Goal: Check status

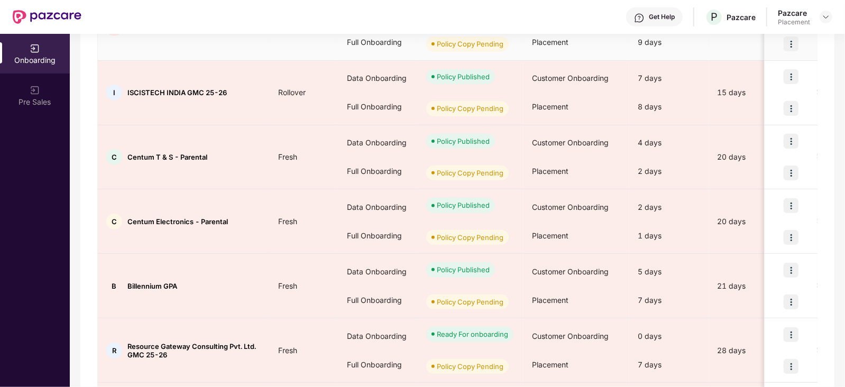
scroll to position [498, 0]
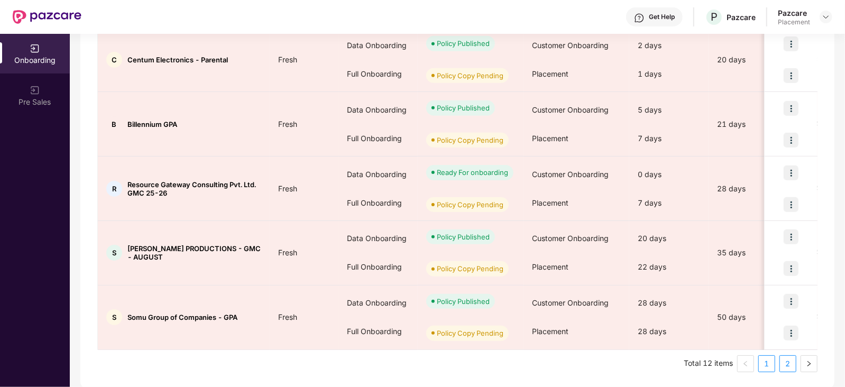
click at [789, 364] on link "2" at bounding box center [788, 364] width 16 height 16
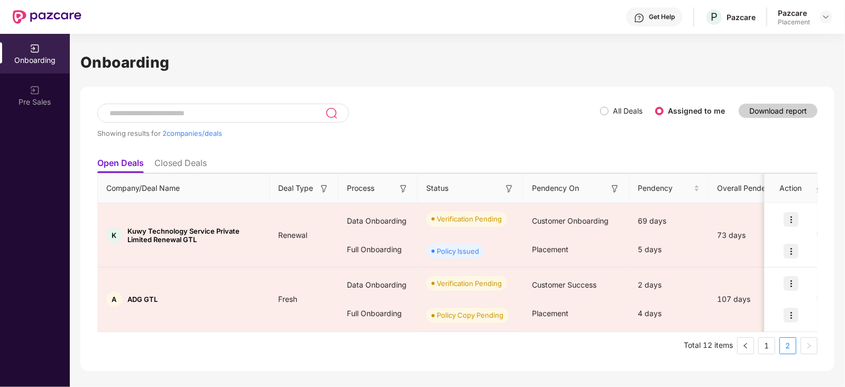
scroll to position [0, 0]
click at [766, 349] on link "1" at bounding box center [767, 346] width 16 height 16
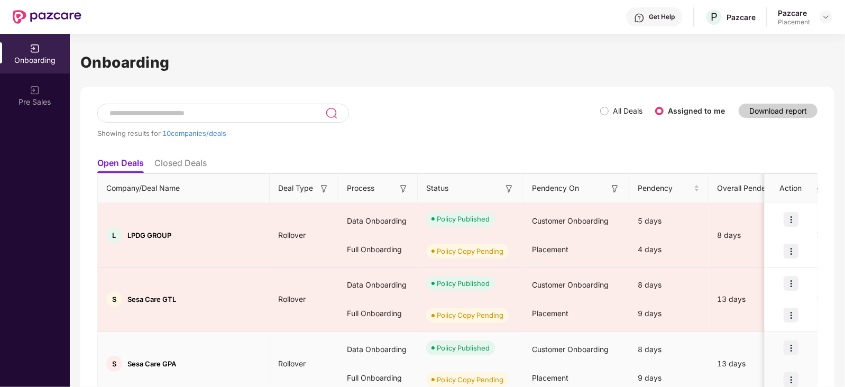
click at [750, 353] on td "13 days" at bounding box center [754, 364] width 90 height 65
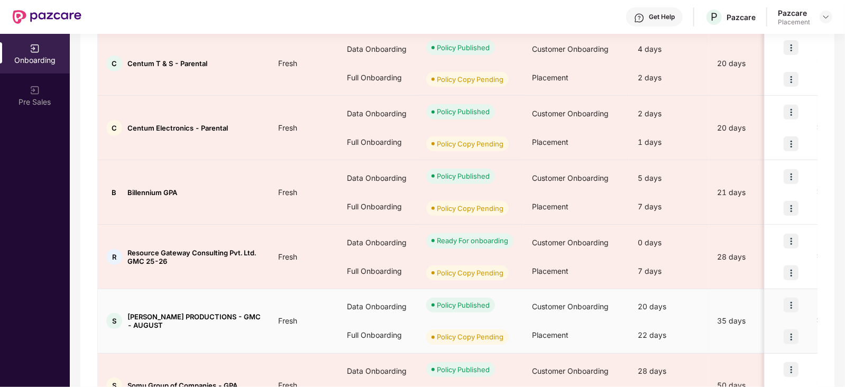
scroll to position [498, 0]
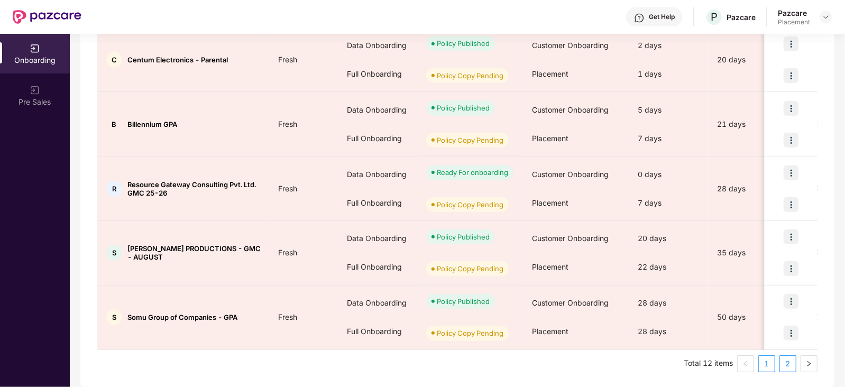
click at [790, 364] on link "2" at bounding box center [788, 364] width 16 height 16
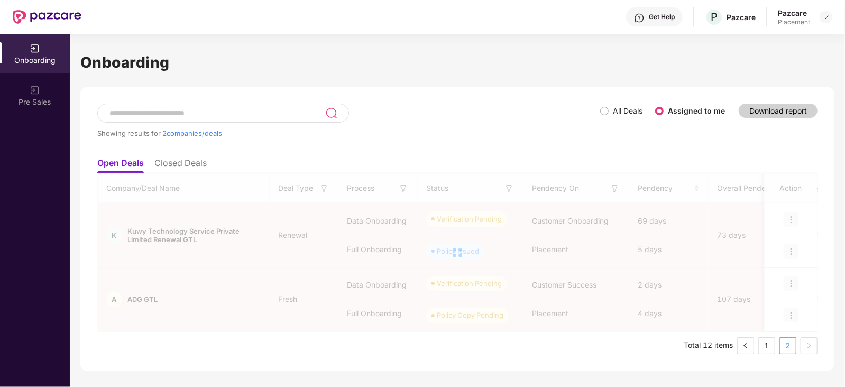
scroll to position [0, 0]
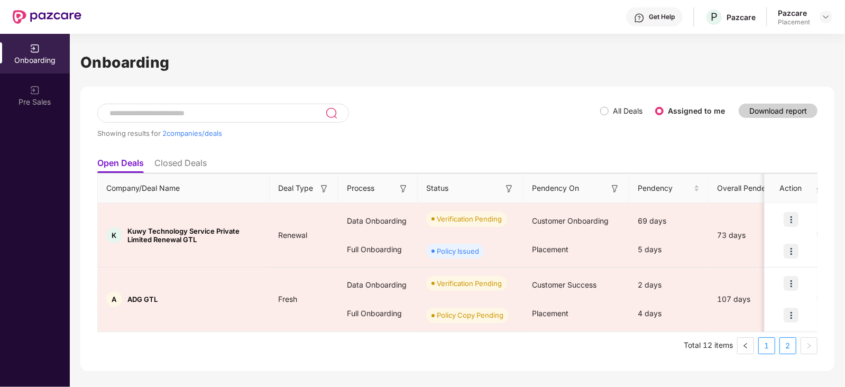
click at [770, 344] on link "1" at bounding box center [767, 346] width 16 height 16
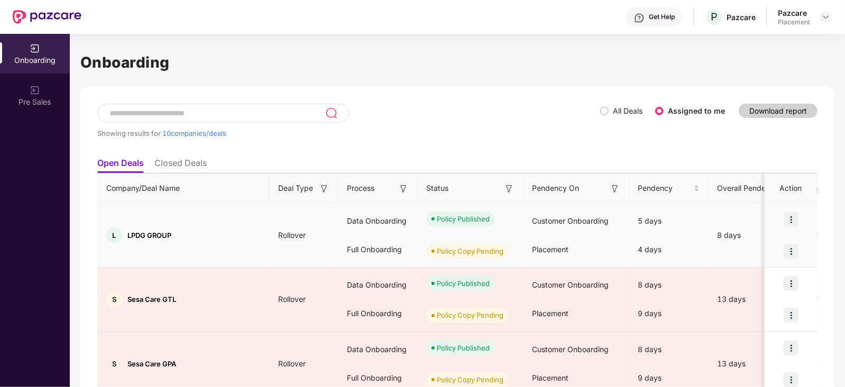
click at [306, 214] on td "Rollover" at bounding box center [304, 235] width 69 height 65
click at [312, 212] on td "Rollover" at bounding box center [304, 235] width 69 height 65
click at [313, 208] on td "Rollover" at bounding box center [304, 235] width 69 height 65
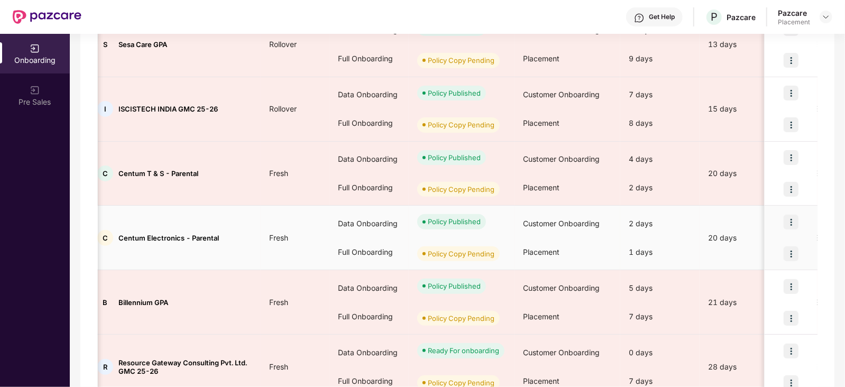
scroll to position [498, 0]
